Goal: Register for event/course

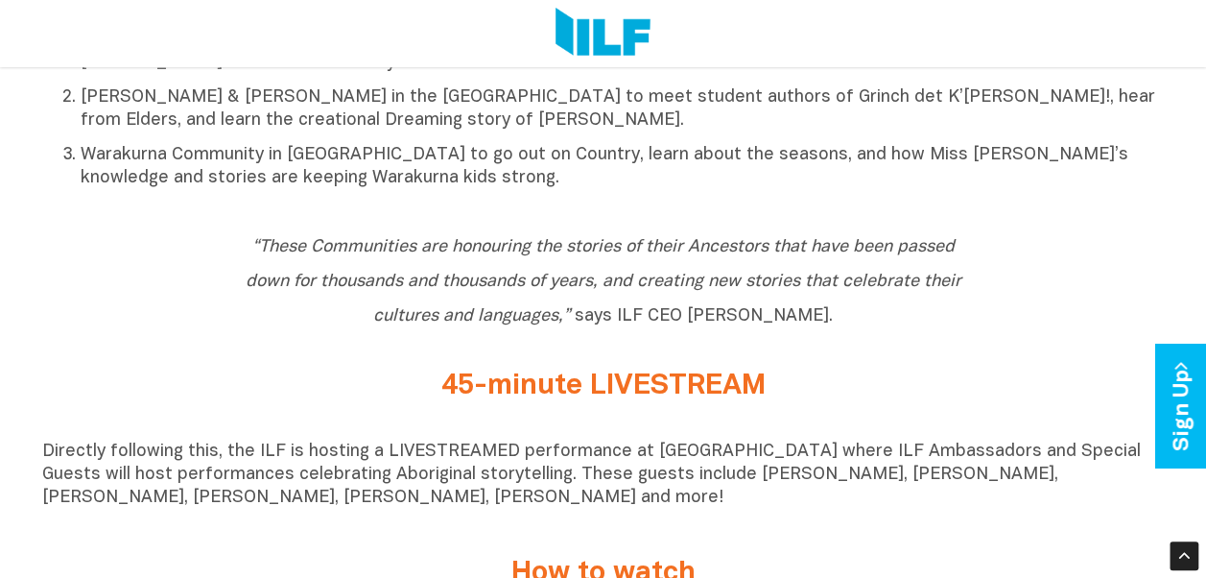
scroll to position [1056, 0]
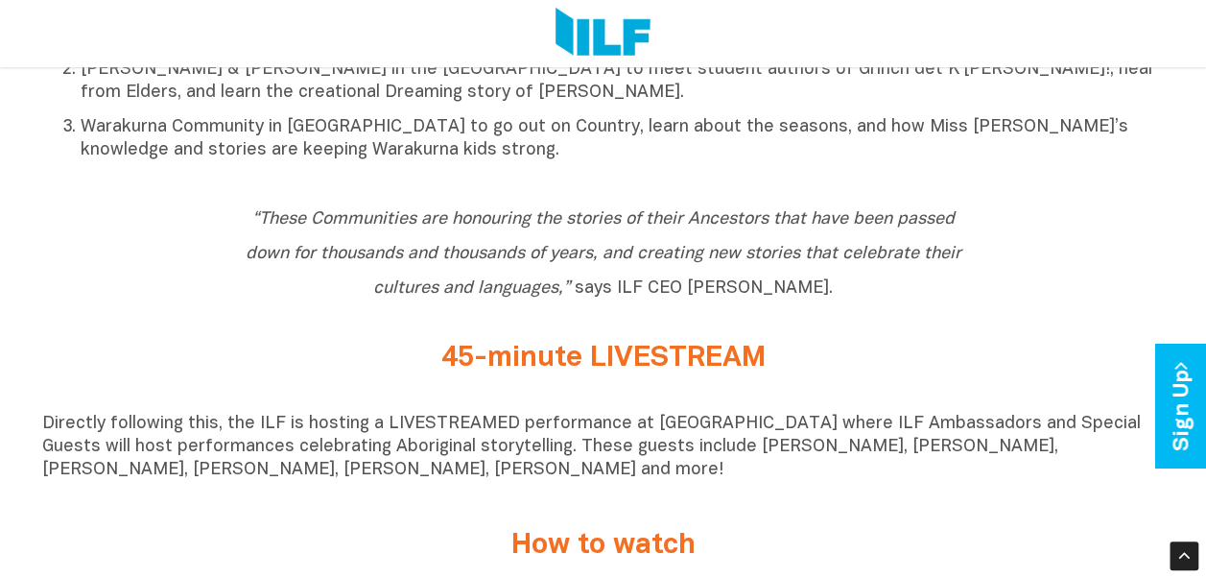
click at [579, 374] on h2 "45-minute LIVESTREAM" at bounding box center [604, 359] width 720 height 32
click at [739, 373] on h2 "45-minute LIVESTREAM" at bounding box center [604, 359] width 720 height 32
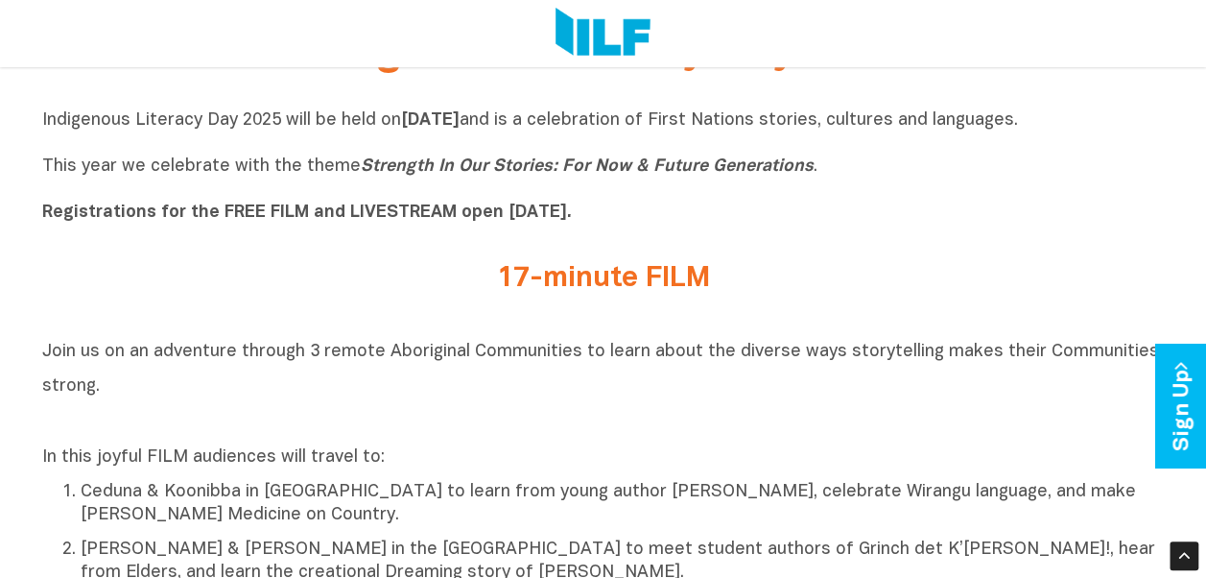
scroll to position [480, 0]
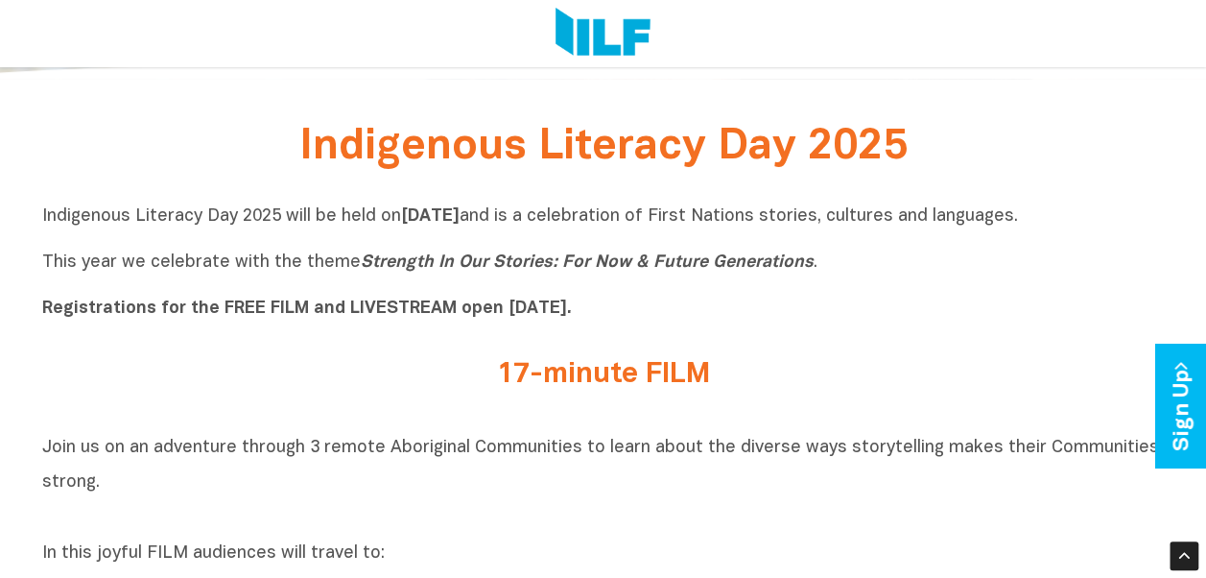
click at [639, 365] on h2 "17-minute FILM" at bounding box center [604, 375] width 720 height 32
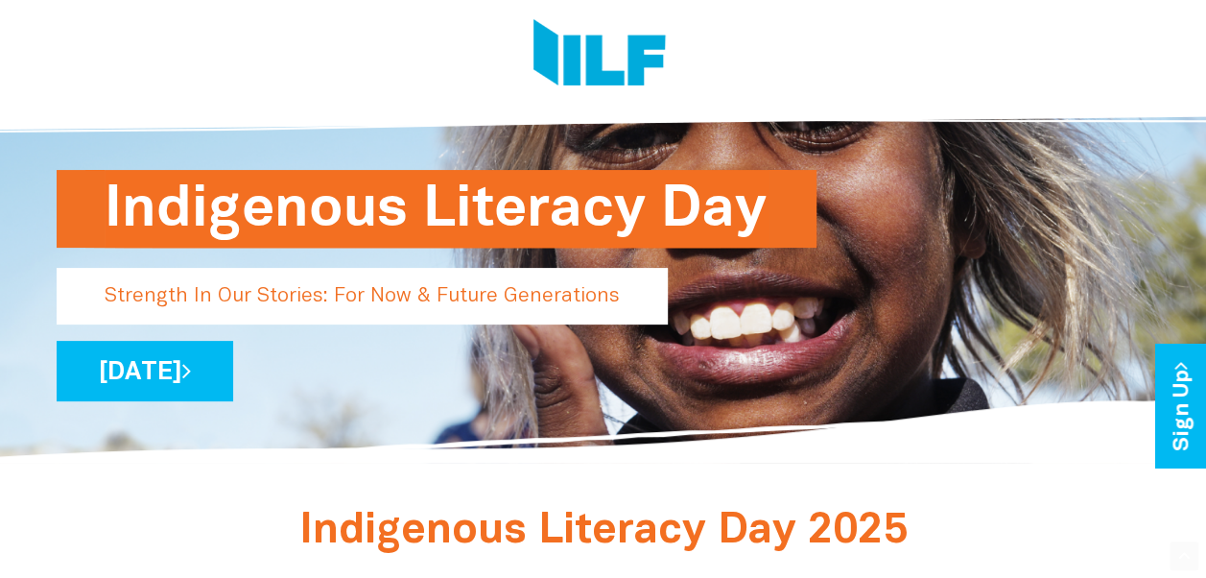
scroll to position [0, 0]
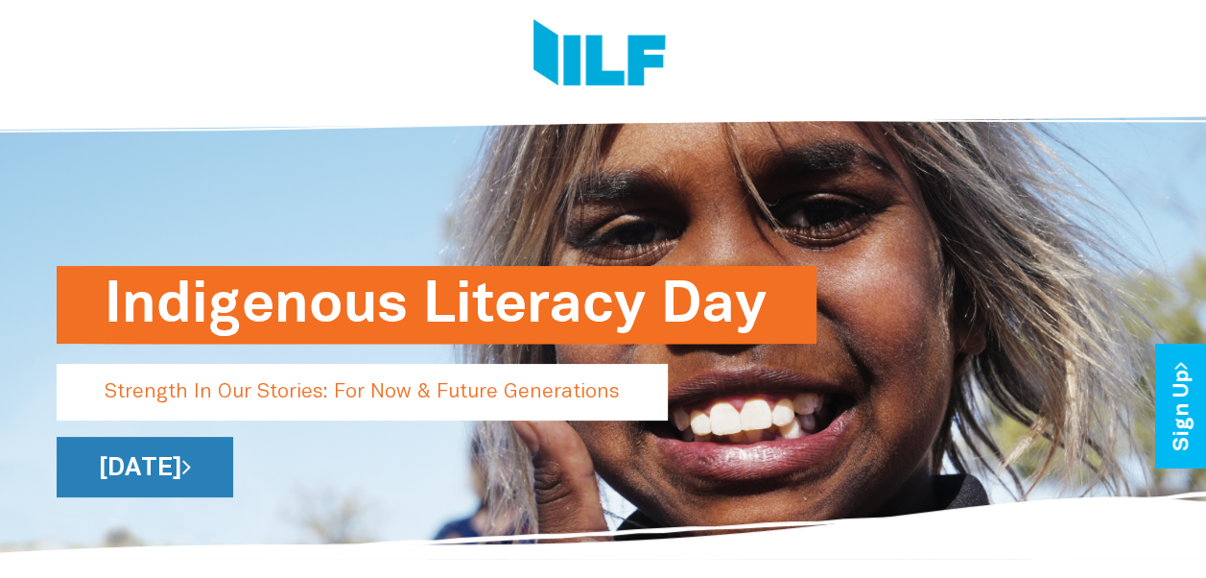
click at [233, 467] on link "[DATE]" at bounding box center [145, 467] width 177 height 60
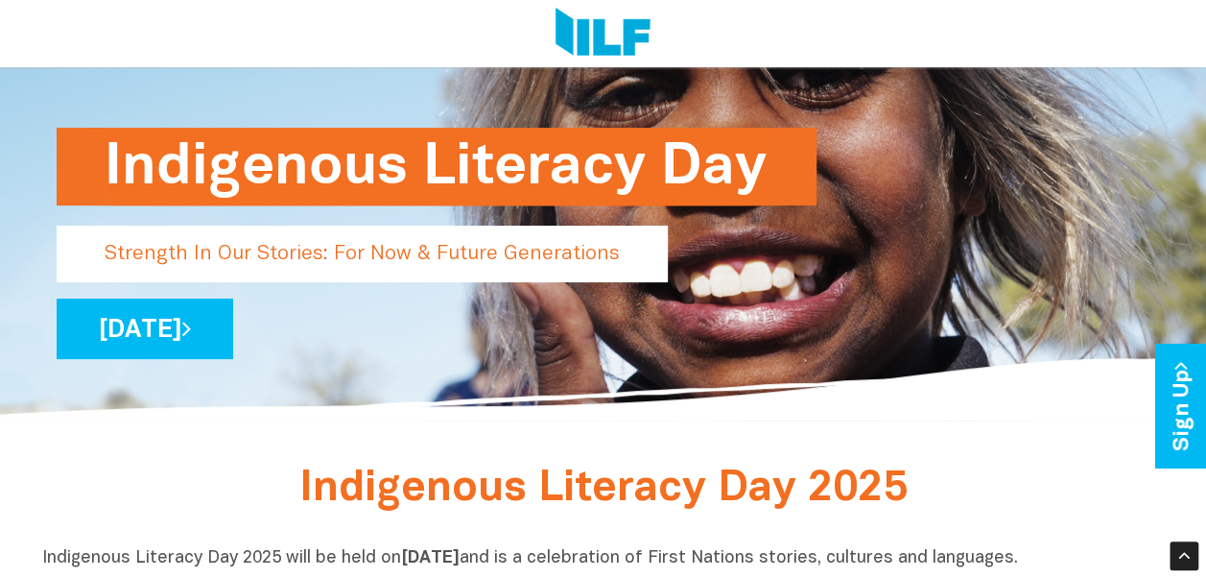
scroll to position [96, 0]
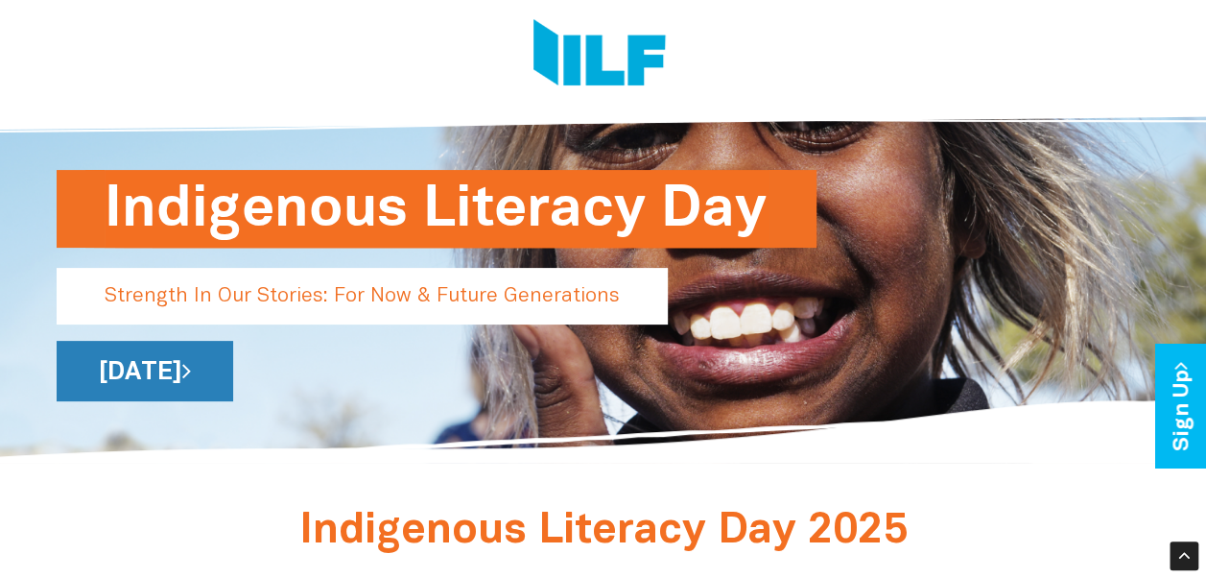
click at [191, 370] on icon at bounding box center [186, 370] width 9 height 25
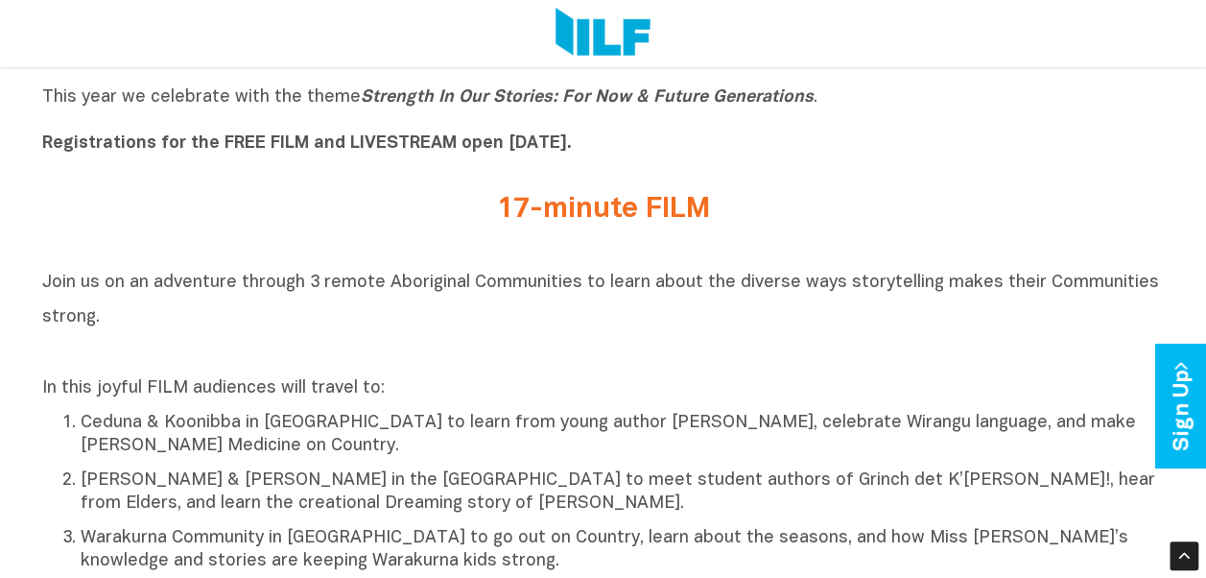
scroll to position [672, 0]
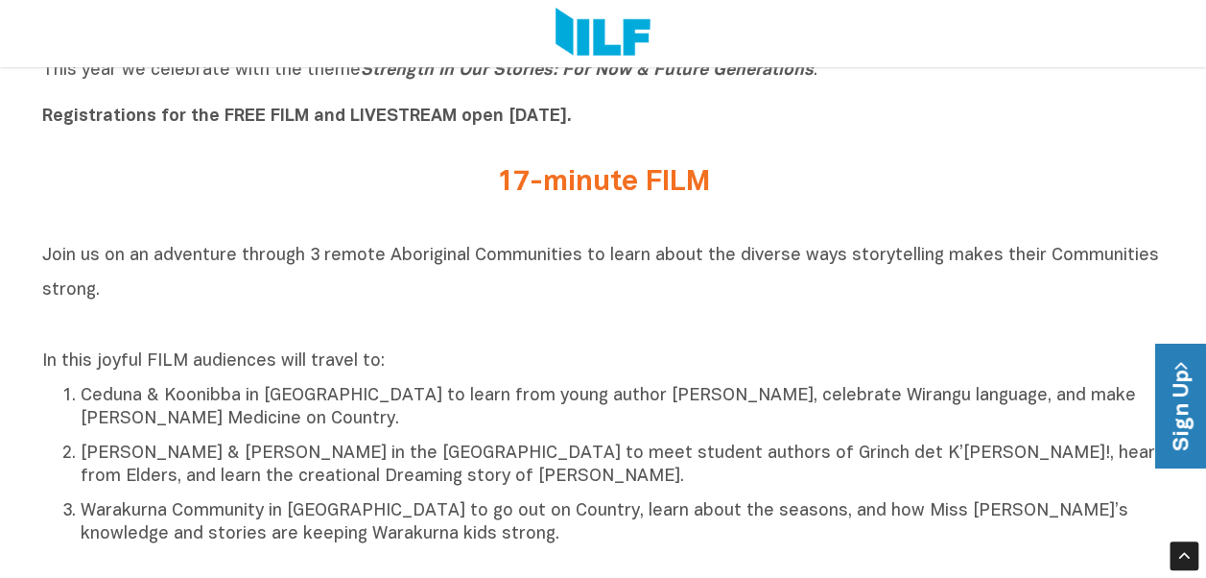
click at [1177, 432] on link "Sign Up" at bounding box center [1182, 407] width 55 height 124
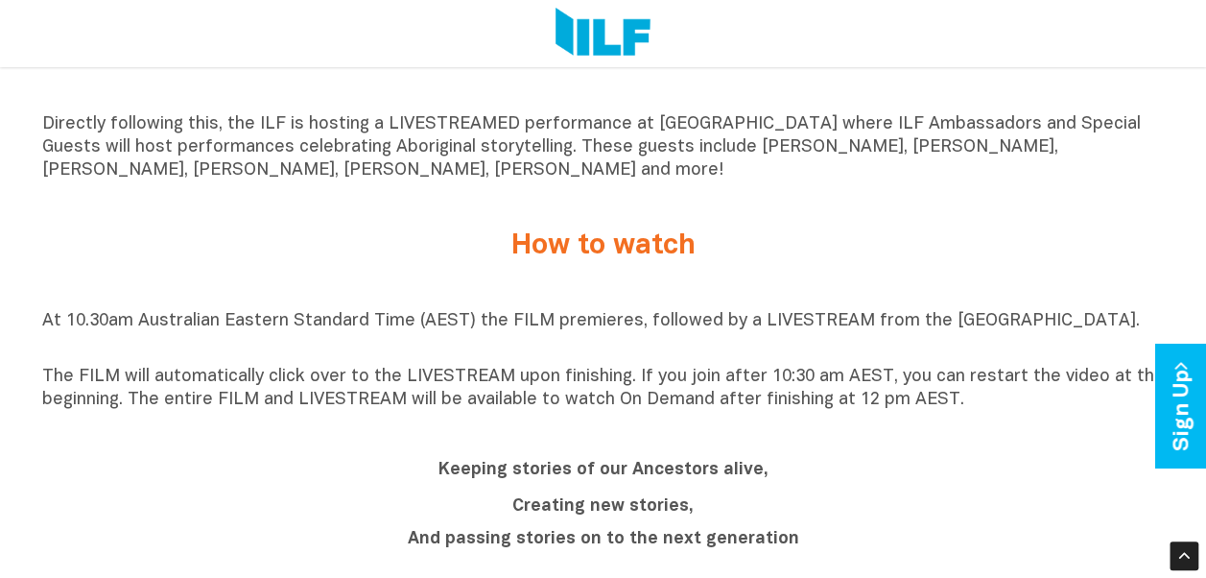
scroll to position [1382, 0]
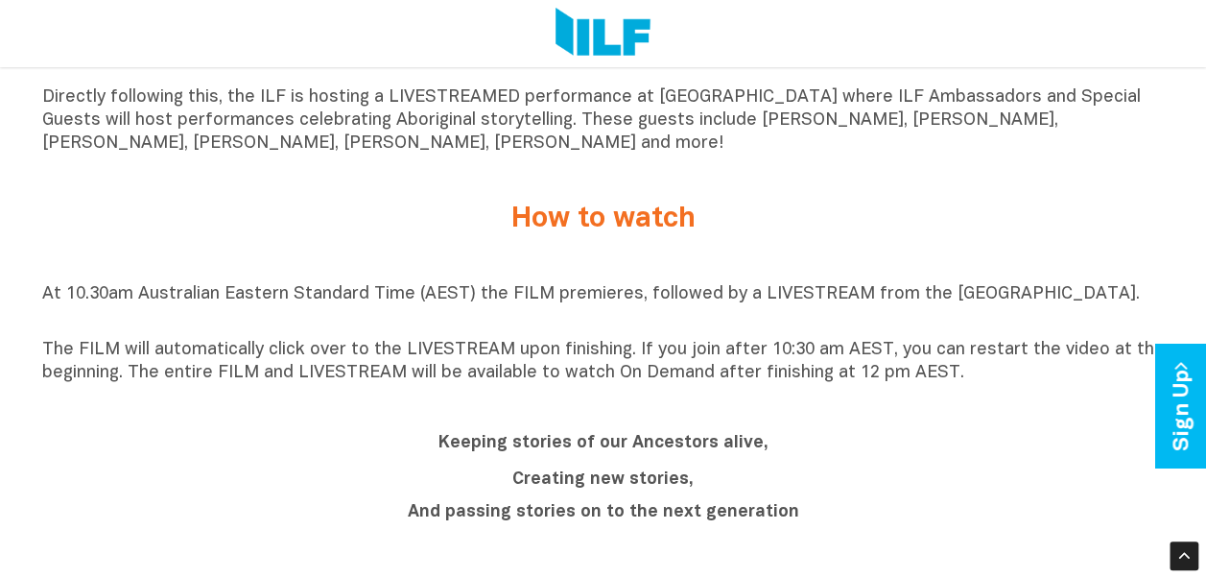
click at [776, 485] on p "Creating new stories," at bounding box center [604, 478] width 720 height 23
